Goal: Task Accomplishment & Management: Manage account settings

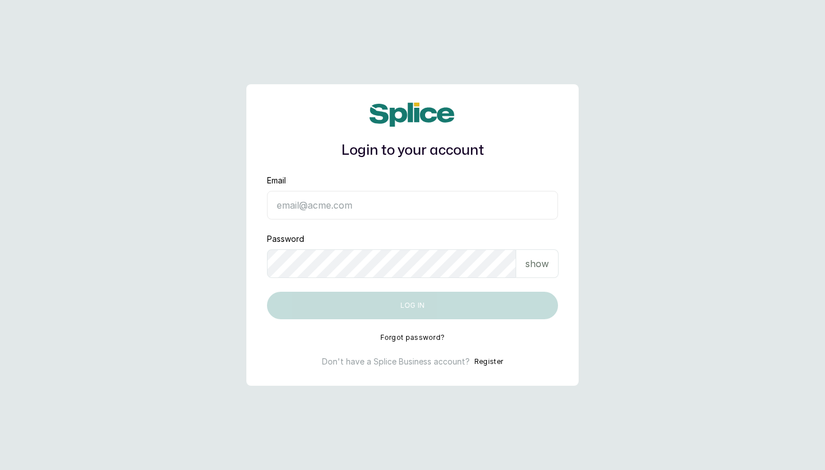
type input "[EMAIL_ADDRESS][DOMAIN_NAME]"
click at [413, 306] on button "Log in" at bounding box center [412, 306] width 291 height 28
type input "[EMAIL_ADDRESS][DOMAIN_NAME]"
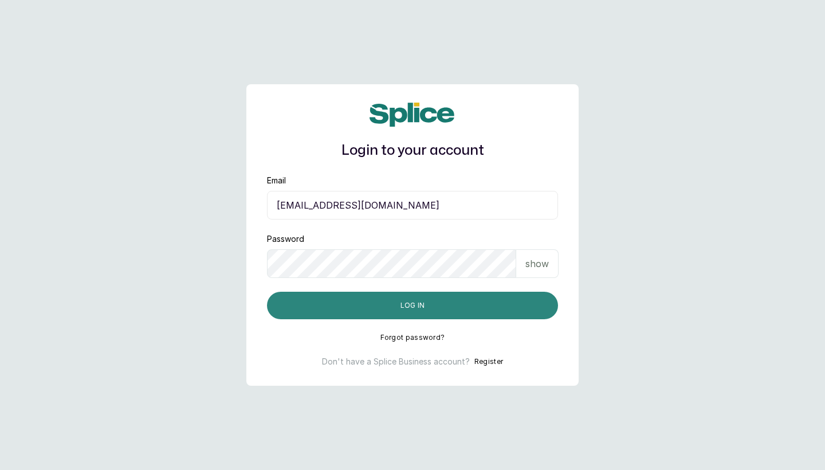
click at [401, 307] on button "Log in" at bounding box center [412, 306] width 291 height 28
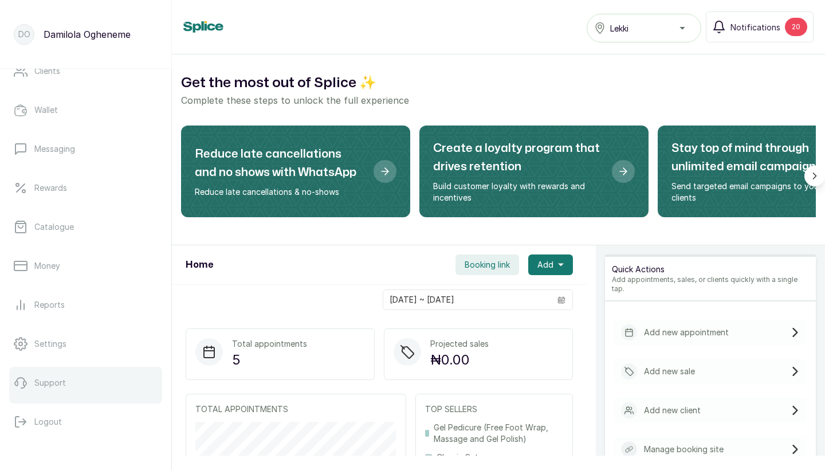
scroll to position [177, 0]
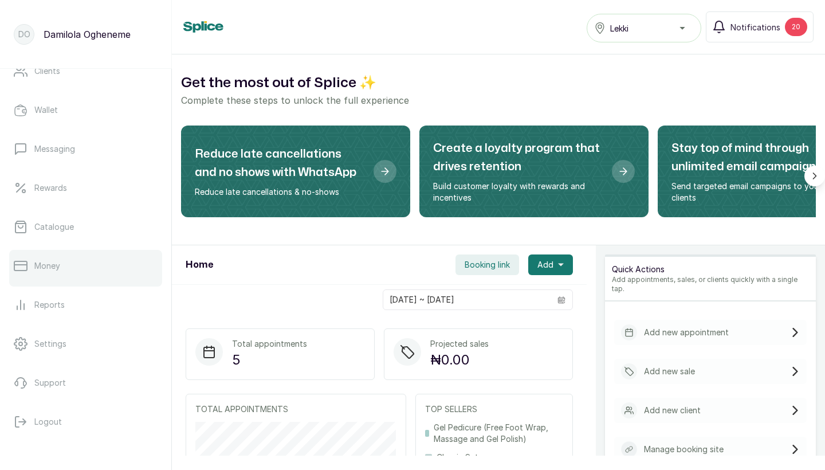
click at [83, 272] on link "Money" at bounding box center [85, 266] width 153 height 32
